Goal: Find specific page/section: Find specific page/section

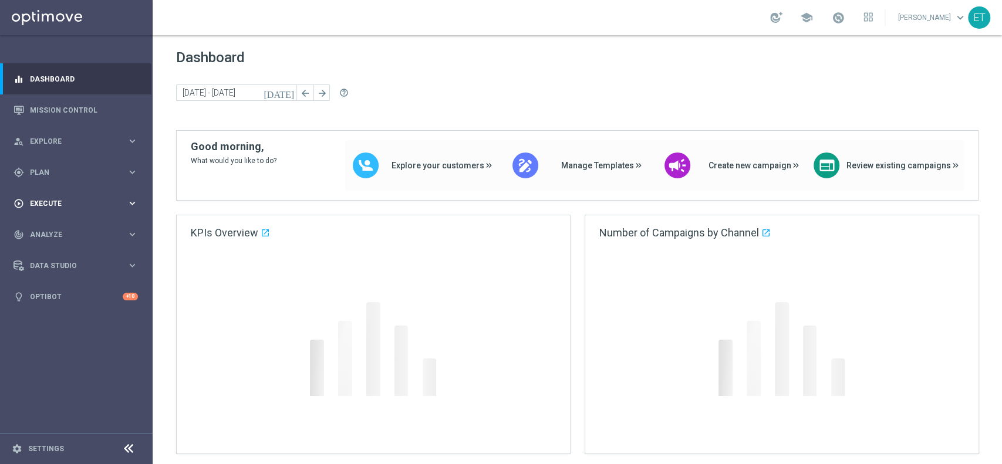
click at [50, 205] on span "Execute" at bounding box center [78, 203] width 97 height 7
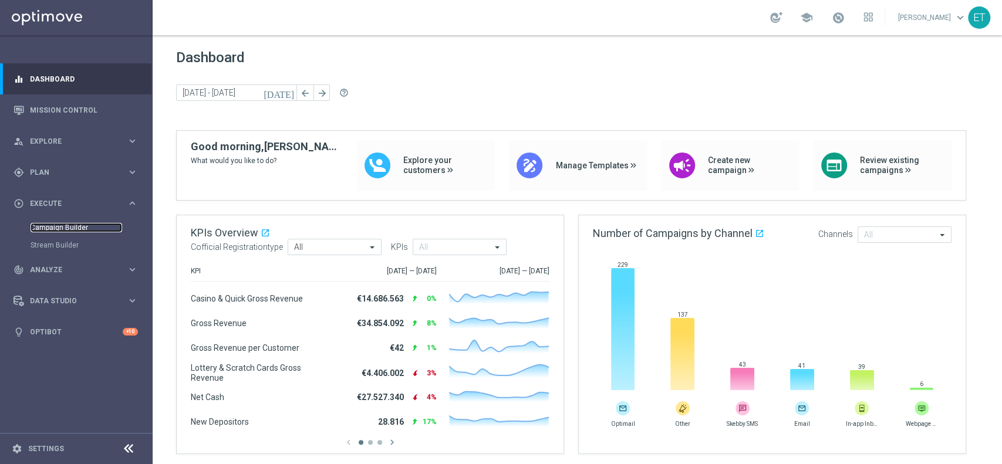
click at [56, 231] on link "Campaign Builder" at bounding box center [77, 227] width 92 height 9
click at [56, 201] on span "Execute" at bounding box center [78, 203] width 97 height 7
click at [46, 226] on link "Campaign Builder" at bounding box center [77, 227] width 92 height 9
click at [38, 106] on link "Mission Control" at bounding box center [84, 109] width 108 height 31
click at [84, 115] on link "Mission Control" at bounding box center [84, 109] width 108 height 31
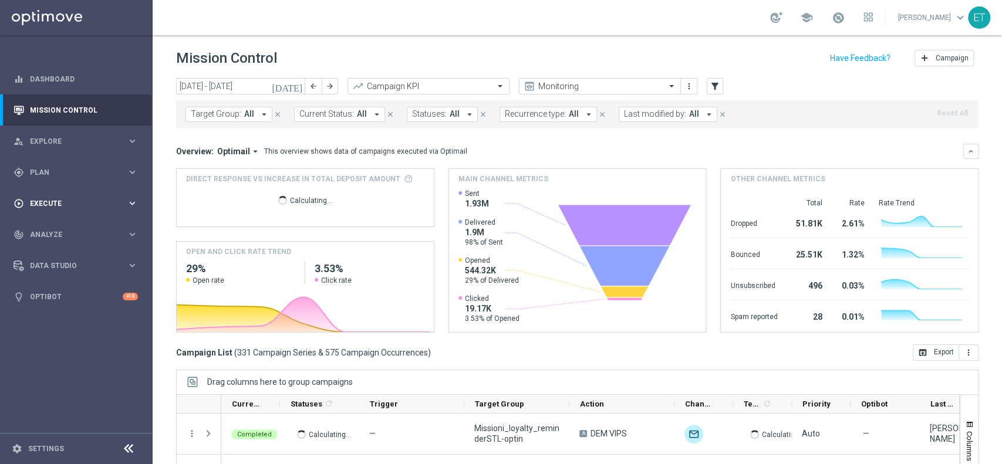
click at [82, 210] on div "play_circle_outline Execute keyboard_arrow_right" at bounding box center [75, 203] width 151 height 31
click at [50, 224] on link "Campaign Builder" at bounding box center [77, 227] width 92 height 9
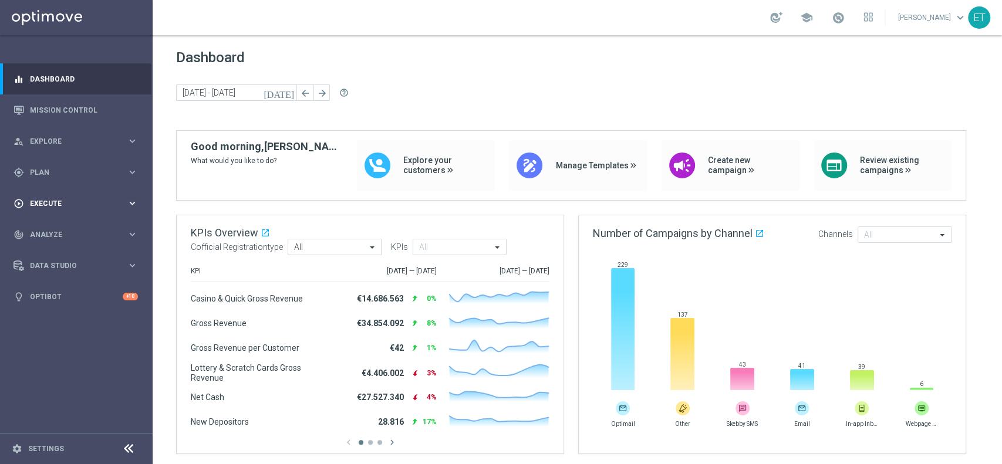
click at [72, 194] on div "play_circle_outline Execute keyboard_arrow_right" at bounding box center [75, 203] width 151 height 31
click at [66, 113] on link "Mission Control" at bounding box center [84, 109] width 108 height 31
click at [44, 107] on link "Mission Control" at bounding box center [84, 109] width 108 height 31
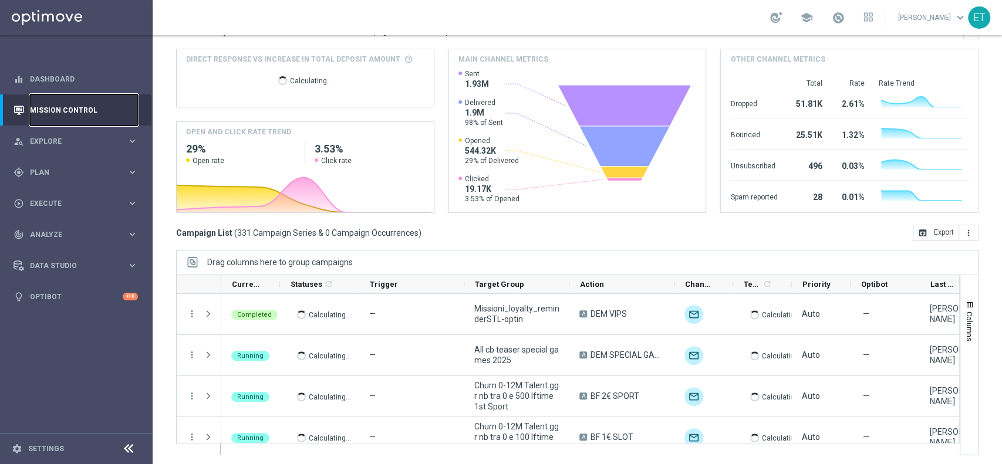
scroll to position [122, 0]
